Goal: Browse casually: Explore the website without a specific task or goal

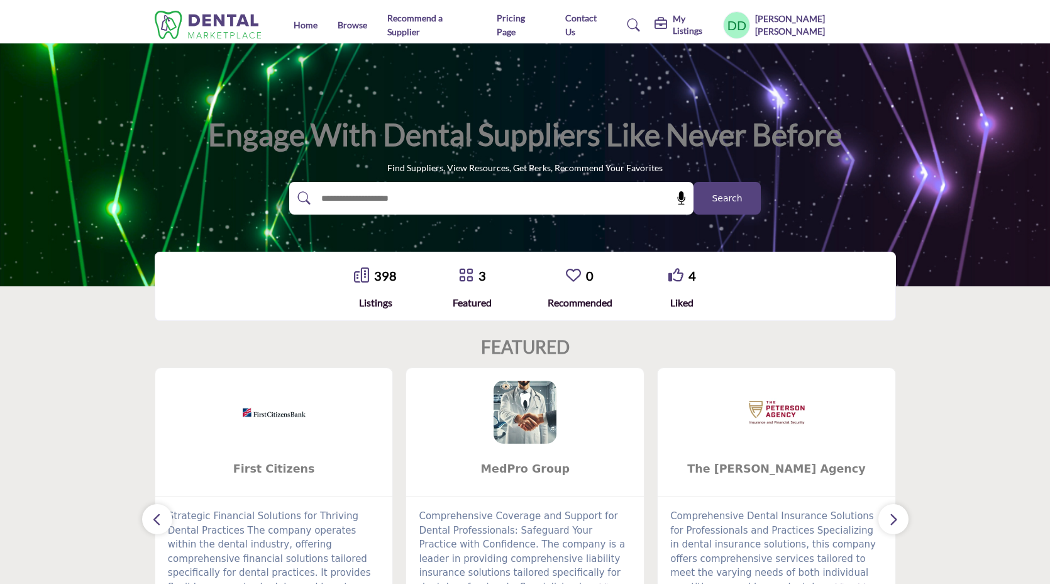
click at [278, 133] on h1 "Engage with Dental Suppliers Like Never Before" at bounding box center [525, 134] width 634 height 39
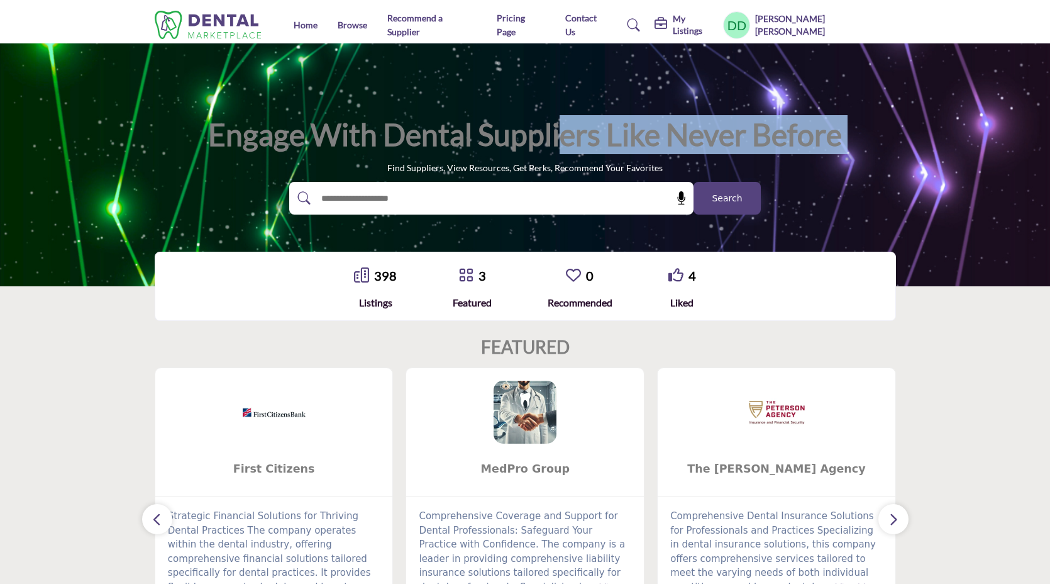
click at [278, 133] on h1 "Engage with Dental Suppliers Like Never Before" at bounding box center [525, 134] width 634 height 39
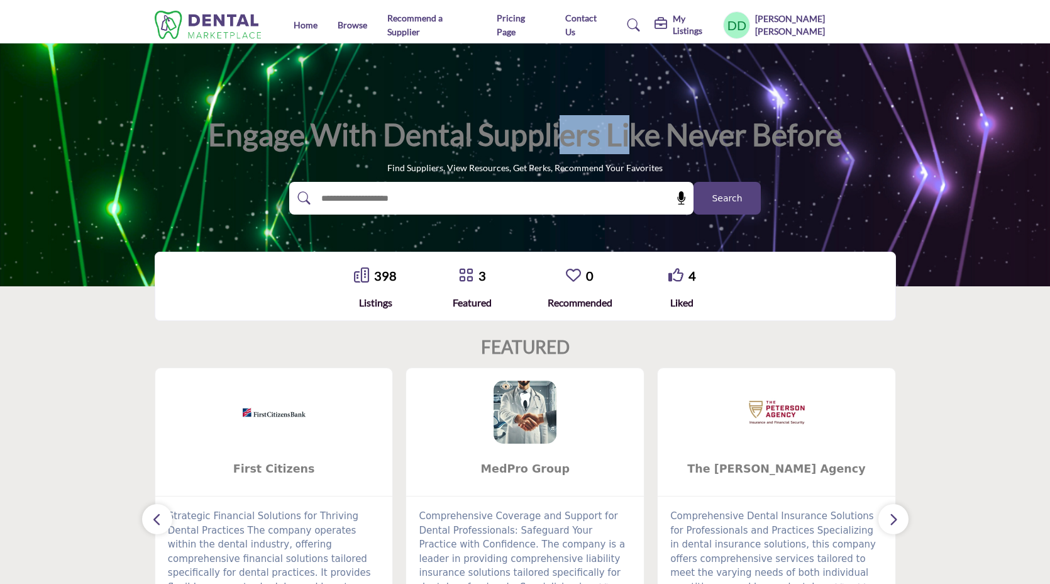
click at [278, 133] on h1 "Engage with Dental Suppliers Like Never Before" at bounding box center [525, 134] width 634 height 39
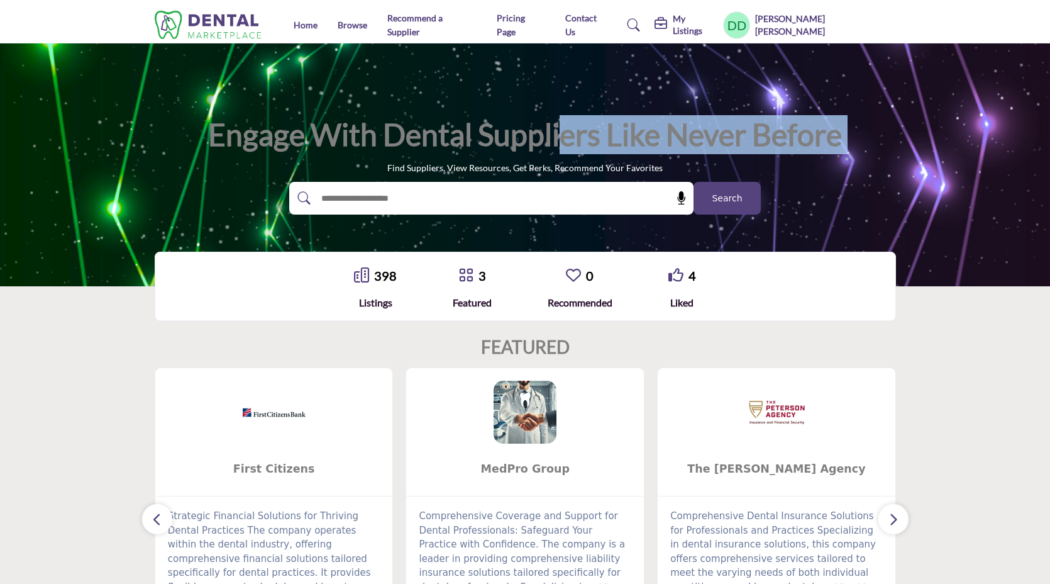
click at [278, 133] on h1 "Engage with Dental Suppliers Like Never Before" at bounding box center [525, 134] width 634 height 39
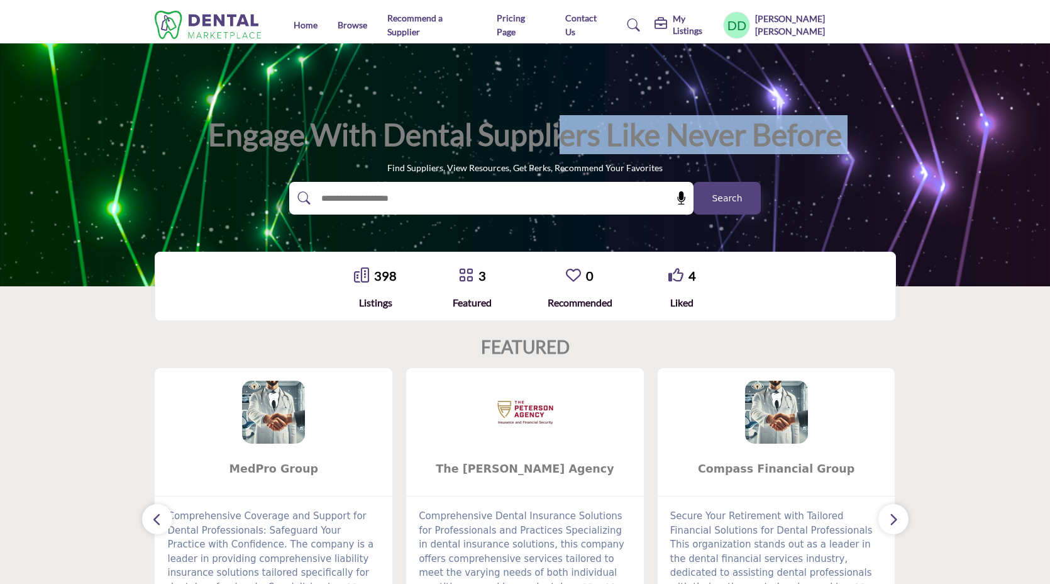
click at [278, 133] on h1 "Engage with Dental Suppliers Like Never Before" at bounding box center [525, 134] width 634 height 39
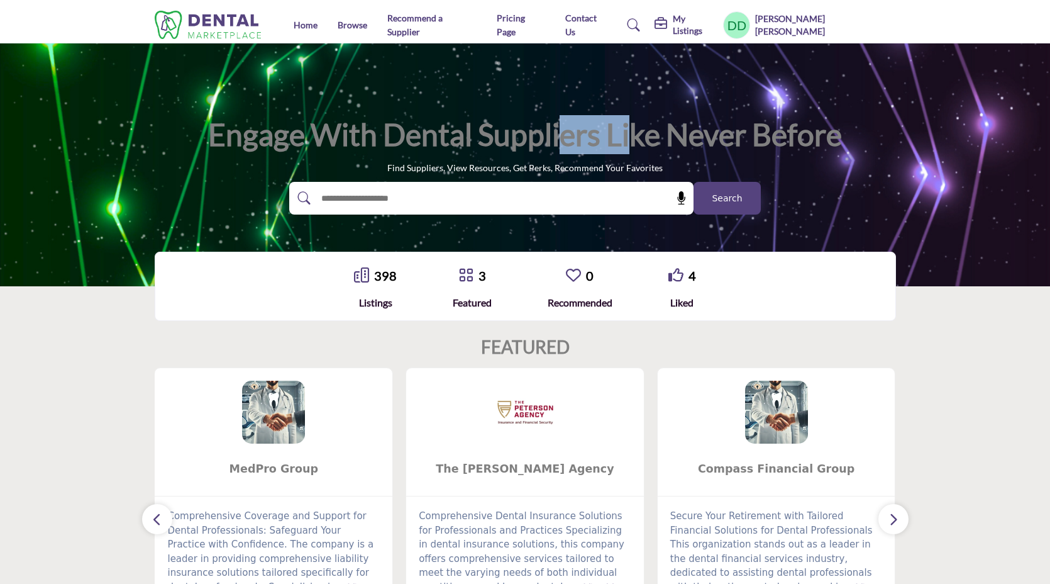
click at [278, 133] on h1 "Engage with Dental Suppliers Like Never Before" at bounding box center [525, 134] width 634 height 39
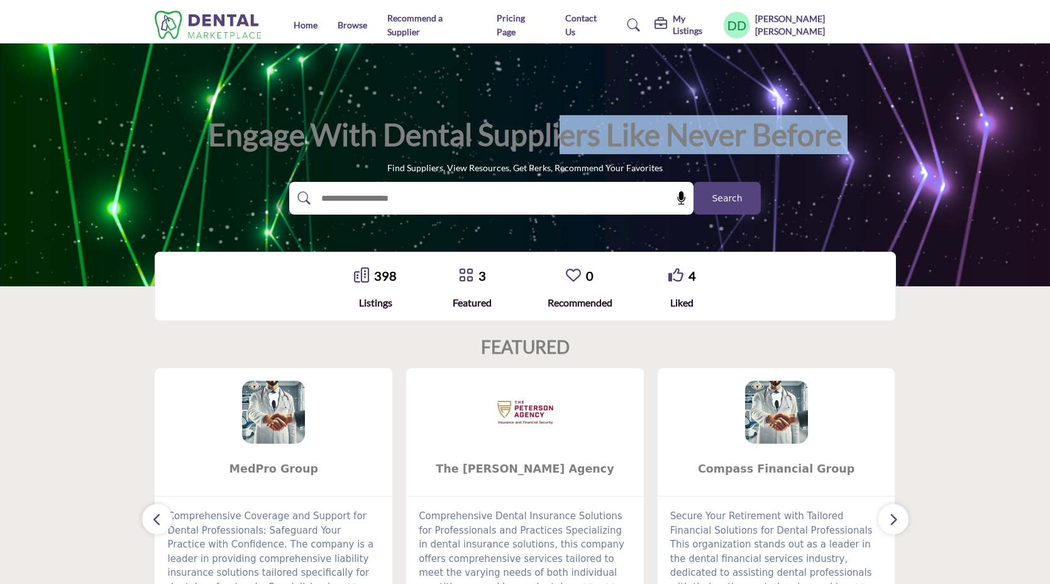
click at [278, 133] on h1 "Engage with Dental Suppliers Like Never Before" at bounding box center [525, 134] width 634 height 39
click at [929, 287] on div "398 Listings 3" at bounding box center [525, 286] width 1050 height 94
